Goal: Information Seeking & Learning: Check status

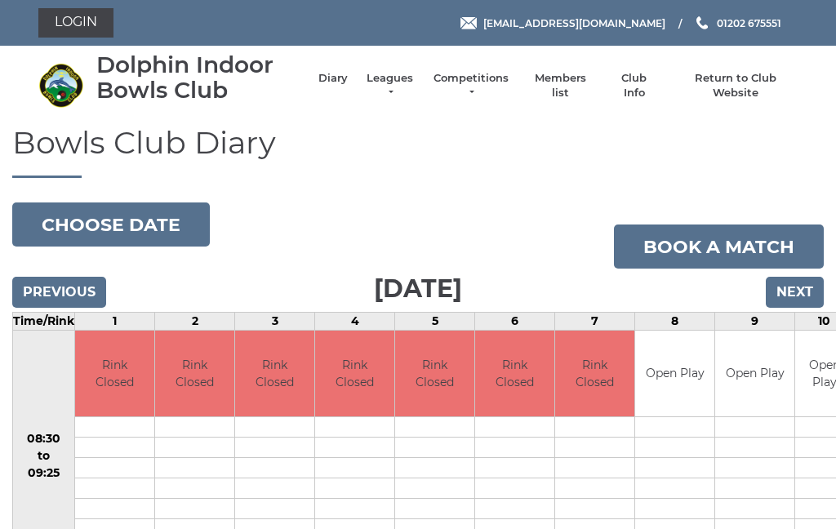
click at [406, 82] on link "Leagues" at bounding box center [389, 85] width 51 height 29
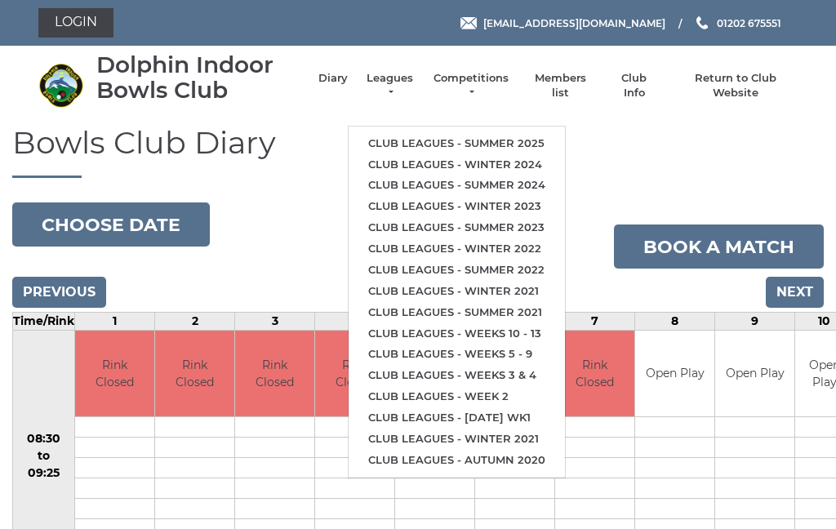
click at [436, 135] on link "Club leagues - Summer 2025" at bounding box center [457, 143] width 216 height 21
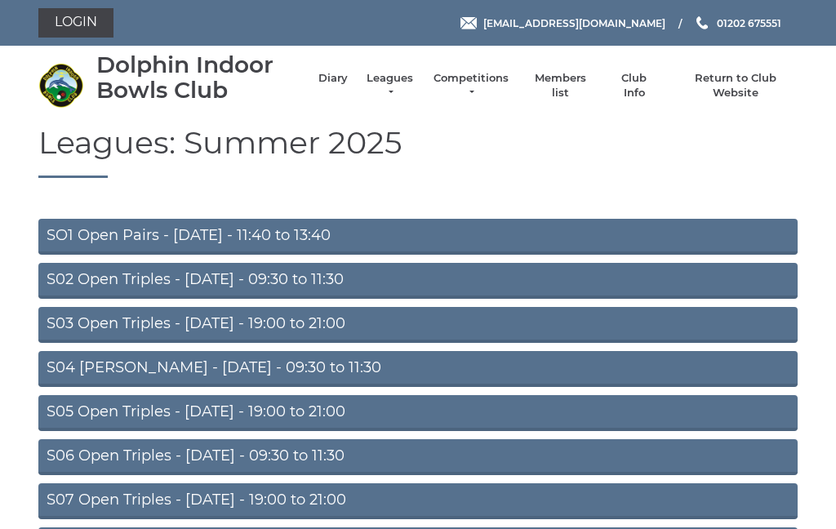
click at [309, 274] on link "S02 Open Triples - [DATE] - 09:30 to 11:30" at bounding box center [417, 281] width 759 height 36
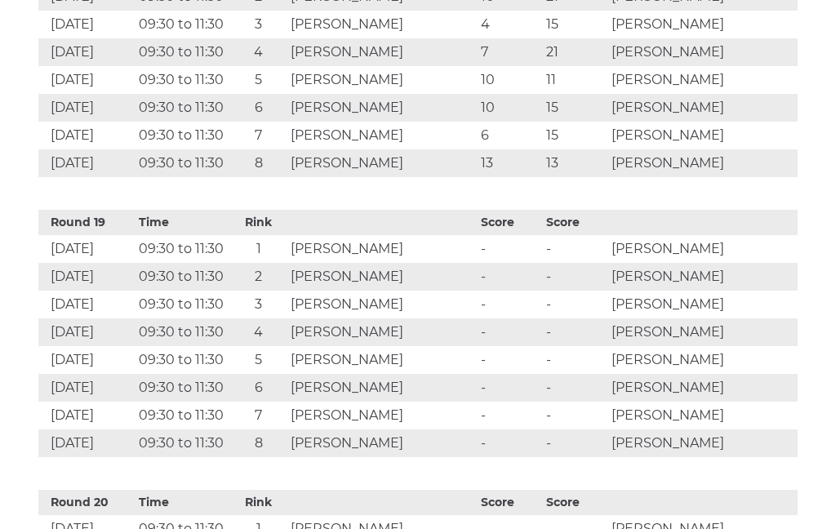
scroll to position [5804, 0]
